Goal: Check status: Check status

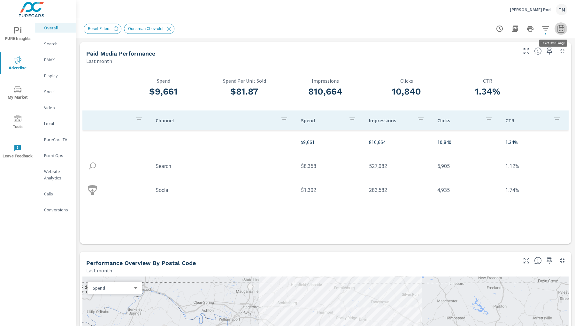
click at [558, 28] on icon "button" at bounding box center [561, 29] width 7 height 8
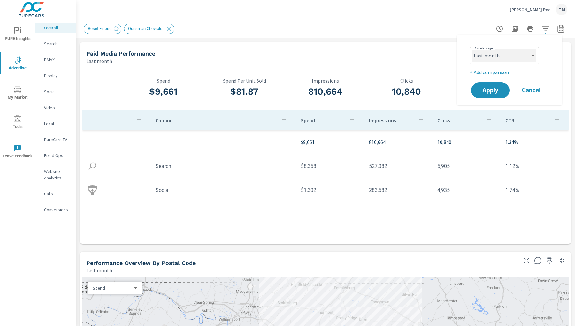
click at [491, 60] on select "Custom [DATE] Last week Last 7 days Last 14 days Last 30 days Last 45 days Last…" at bounding box center [505, 55] width 64 height 13
click at [473, 49] on select "Custom [DATE] Last week Last 7 days Last 14 days Last 30 days Last 45 days Last…" at bounding box center [505, 55] width 64 height 13
select select "custom"
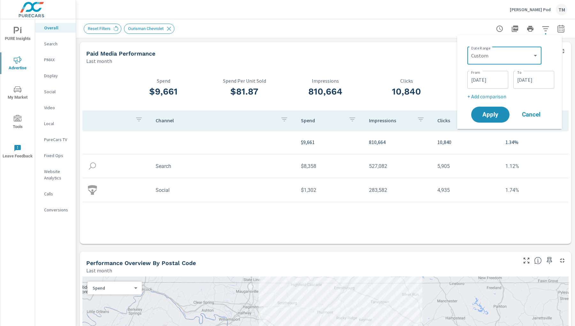
click at [495, 85] on input "[DATE]" at bounding box center [488, 79] width 36 height 13
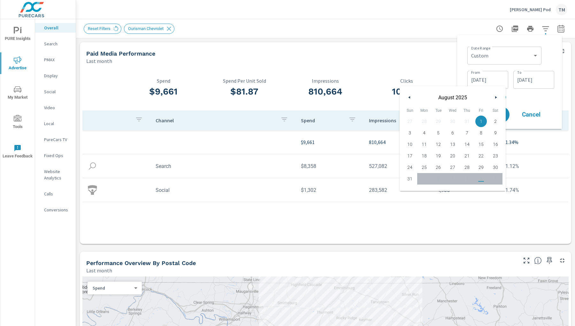
click at [411, 95] on button "button" at bounding box center [410, 98] width 8 height 8
click at [441, 120] on span "1" at bounding box center [438, 121] width 14 height 8
type input "[DATE]"
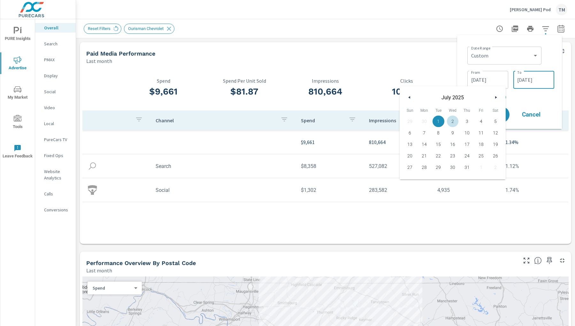
click at [524, 80] on input "[DATE]" at bounding box center [534, 79] width 36 height 13
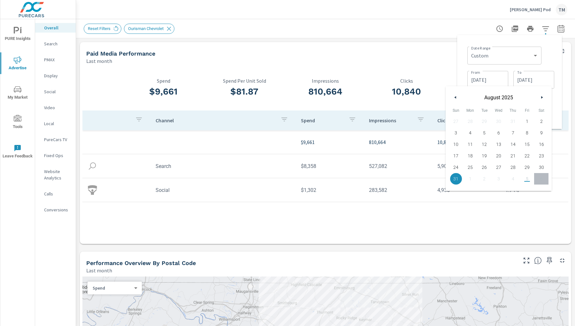
click at [459, 98] on button "button" at bounding box center [456, 98] width 8 height 8
click at [512, 167] on span "31" at bounding box center [513, 167] width 14 height 8
type input "[DATE]"
click at [557, 99] on div "Date Range Custom [DATE] Last week Last 7 days Last 14 days Last 30 days Last 4…" at bounding box center [509, 82] width 105 height 94
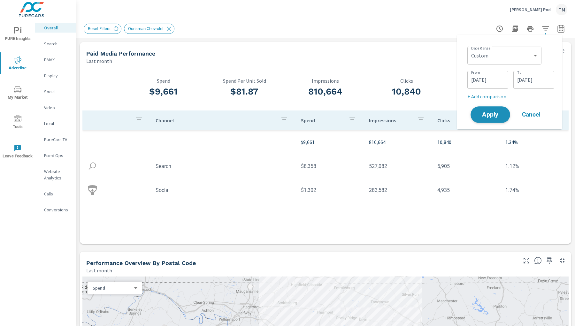
click at [493, 117] on span "Apply" at bounding box center [490, 115] width 26 height 6
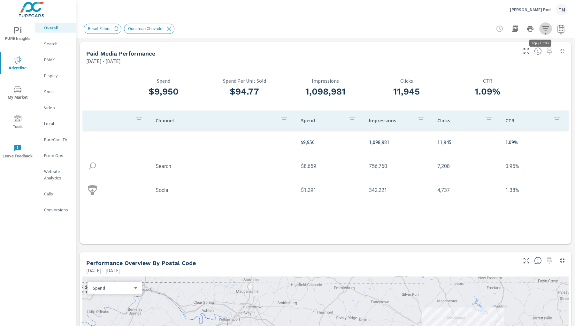
click at [542, 28] on icon "button" at bounding box center [545, 28] width 7 height 5
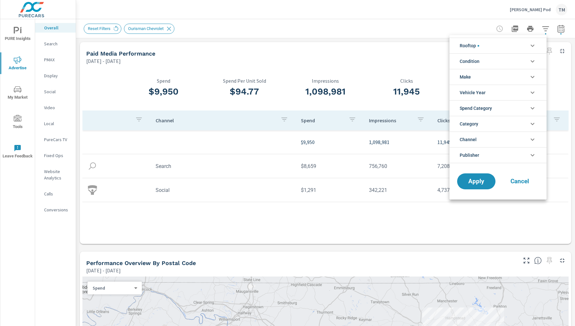
scroll to position [29, 0]
click at [496, 48] on li "Rooftop" at bounding box center [498, 46] width 97 height 16
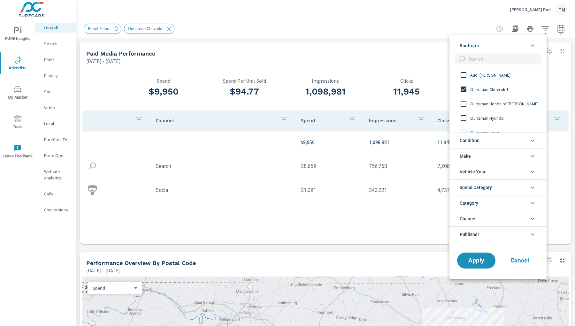
scroll to position [0, 0]
click at [464, 90] on input "filter options" at bounding box center [463, 89] width 13 height 13
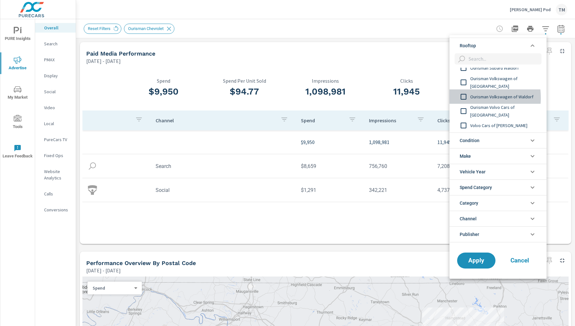
click at [462, 98] on input "filter options" at bounding box center [463, 96] width 13 height 13
click at [486, 258] on span "Apply" at bounding box center [476, 261] width 26 height 6
